Goal: Navigation & Orientation: Go to known website

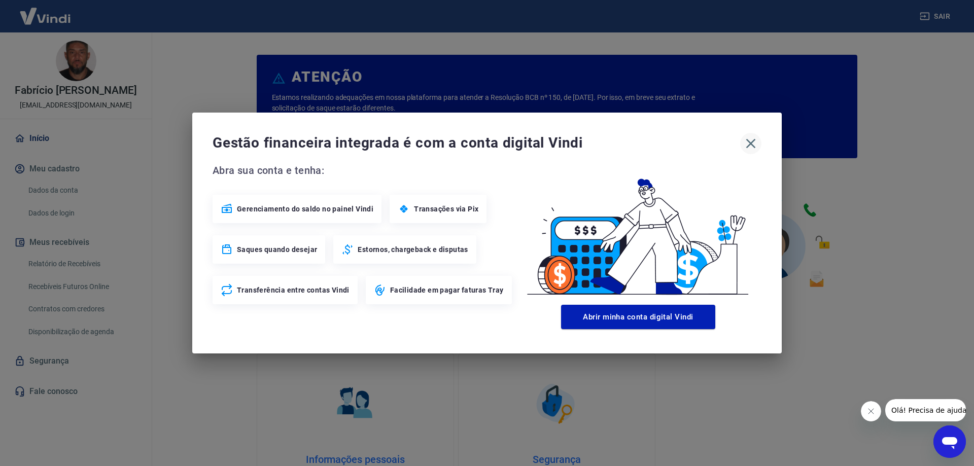
click at [745, 145] on icon "button" at bounding box center [751, 143] width 16 height 16
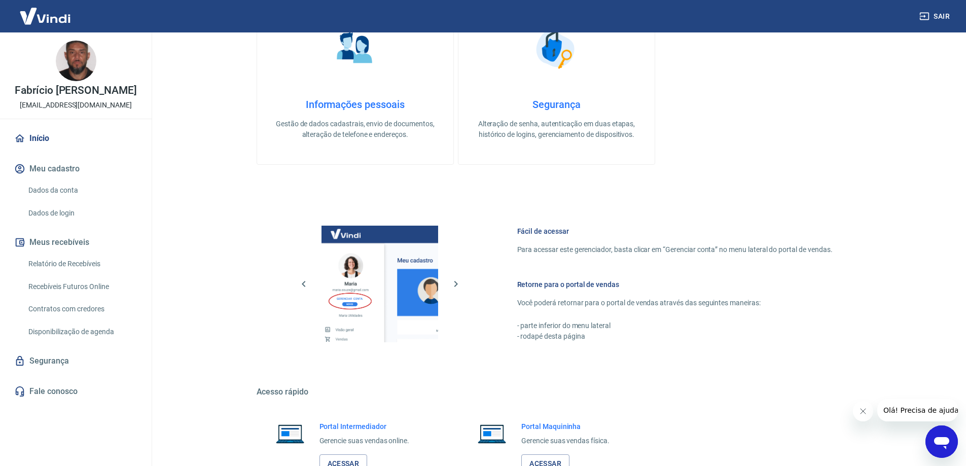
scroll to position [430, 0]
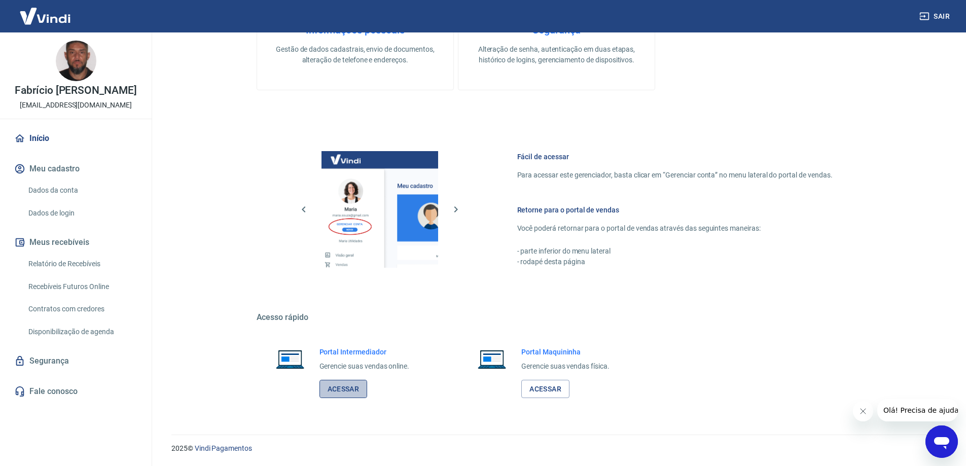
click at [338, 389] on link "Acessar" at bounding box center [344, 389] width 48 height 19
